Goal: Find specific page/section: Find specific page/section

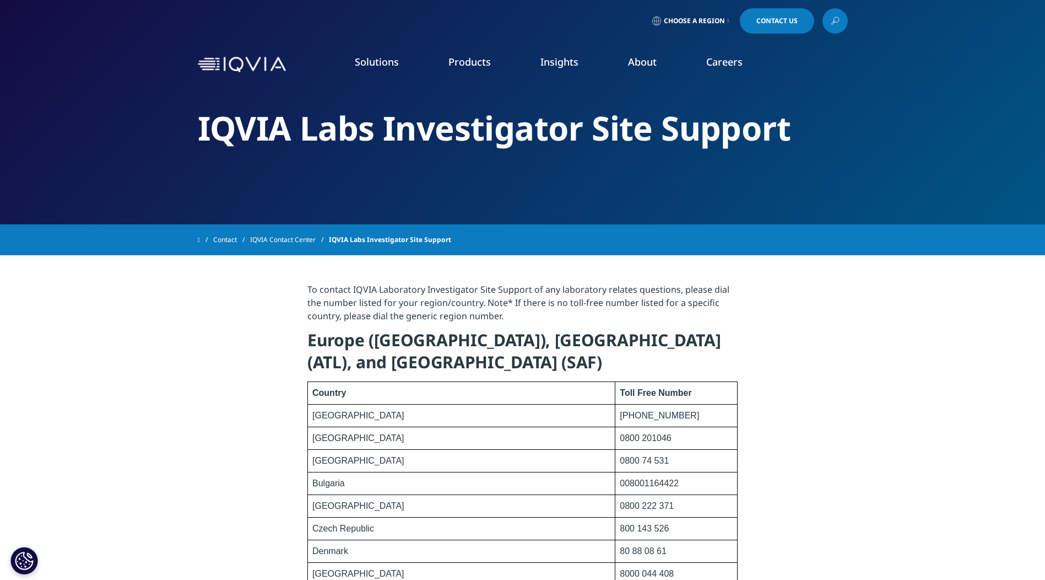
click at [285, 66] on link at bounding box center [244, 65] width 93 height 16
